Goal: Book appointment/travel/reservation

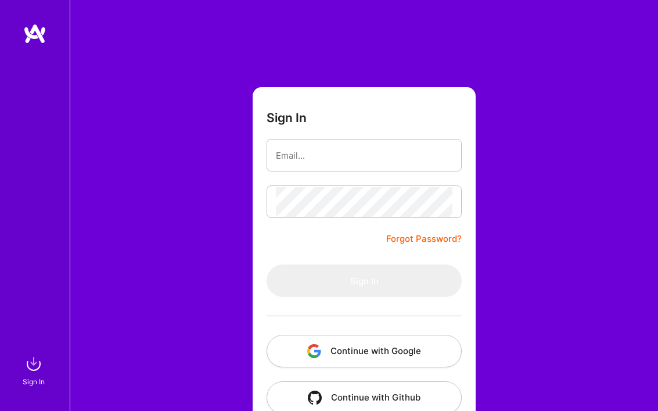
scroll to position [26, 0]
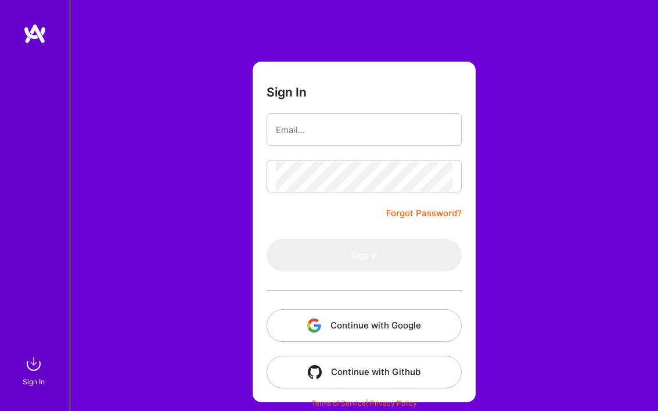
click at [388, 321] on button "Continue with Google" at bounding box center [364, 325] width 195 height 33
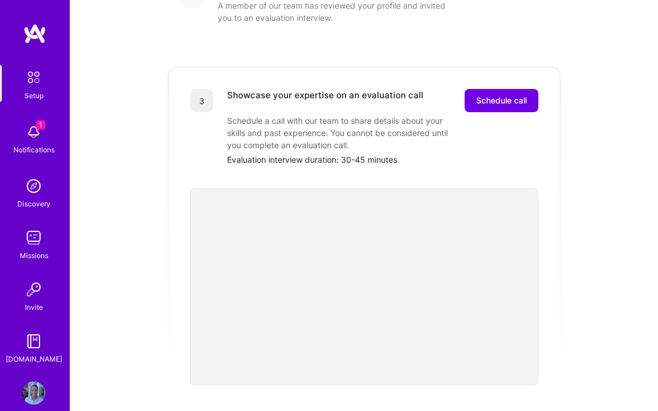
scroll to position [295, 0]
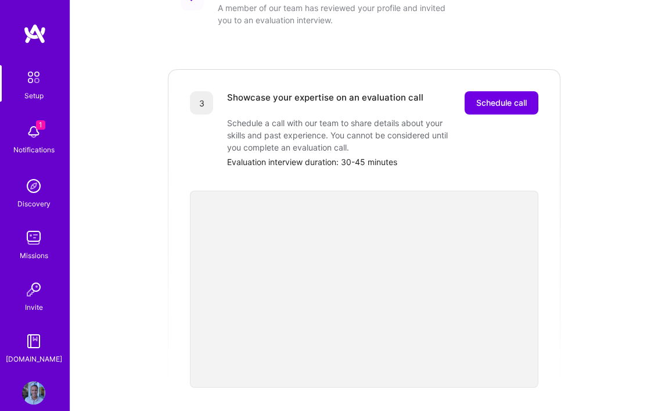
click at [392, 48] on div "Build a stellar profile to stand out Completed You've completed all of the requ…" at bounding box center [364, 198] width 395 height 639
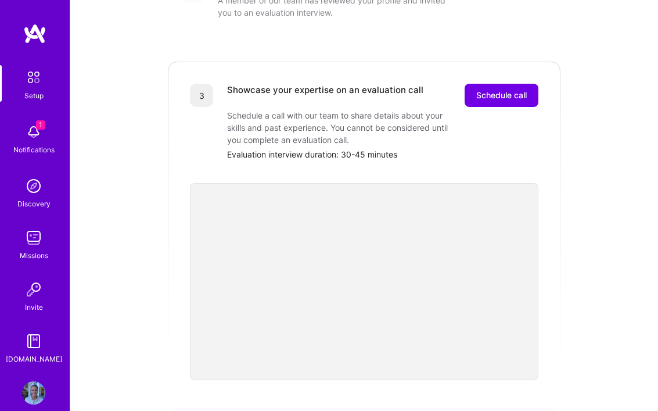
scroll to position [304, 0]
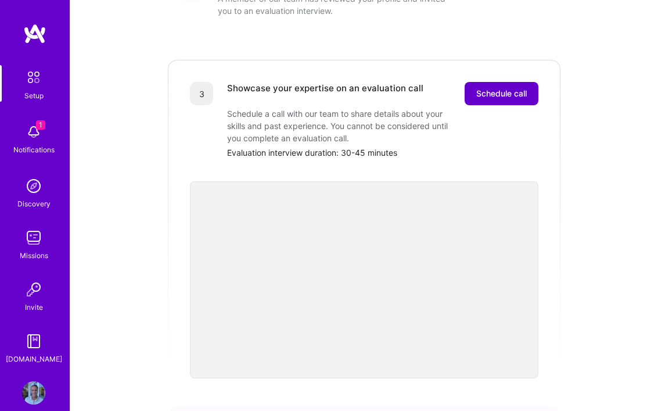
click at [495, 88] on span "Schedule call" at bounding box center [501, 94] width 51 height 12
